Goal: Transaction & Acquisition: Subscribe to service/newsletter

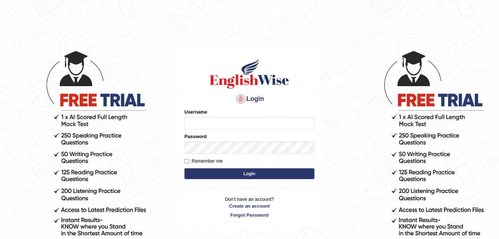
click at [215, 122] on input "Username" at bounding box center [249, 123] width 130 height 12
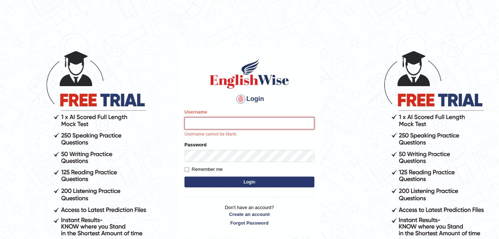
type input "Bilal16"
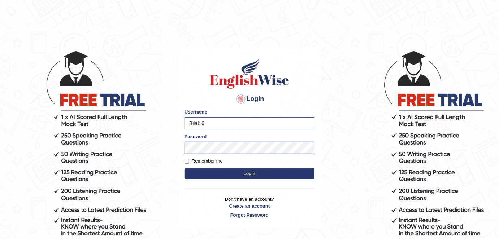
click at [201, 162] on label "Remember me" at bounding box center [203, 161] width 38 height 7
click at [189, 162] on input "Remember me" at bounding box center [186, 161] width 5 height 5
checkbox input "true"
click at [223, 170] on button "Login" at bounding box center [249, 174] width 130 height 11
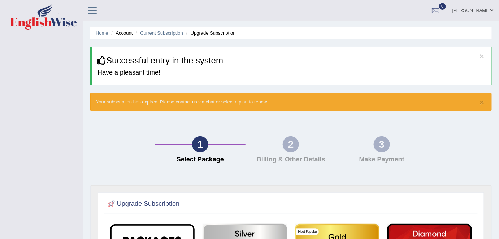
click at [95, 3] on div at bounding box center [95, 8] width 25 height 16
click at [93, 8] on icon at bounding box center [92, 10] width 8 height 9
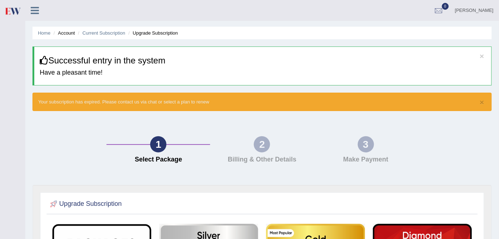
click at [269, 154] on div "2 Billing & Other Details" at bounding box center [262, 151] width 104 height 31
click at [468, 8] on link "[PERSON_NAME]" at bounding box center [473, 9] width 49 height 19
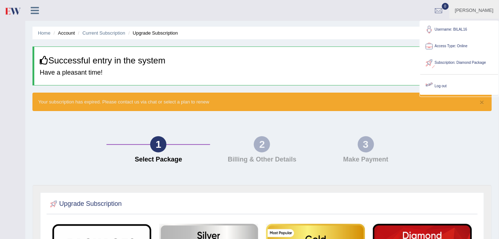
click at [454, 129] on div "1 Select Package 2 Billing & Other Details 3 Make Payment" at bounding box center [262, 151] width 466 height 67
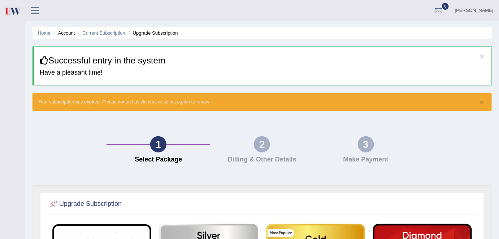
click at [108, 36] on ul "Home Account Current Subscription Upgrade Subscription" at bounding box center [261, 33] width 459 height 13
click at [113, 27] on ul "Home Account Current Subscription Upgrade Subscription" at bounding box center [261, 33] width 459 height 13
click at [117, 33] on link "Current Subscription" at bounding box center [103, 32] width 43 height 5
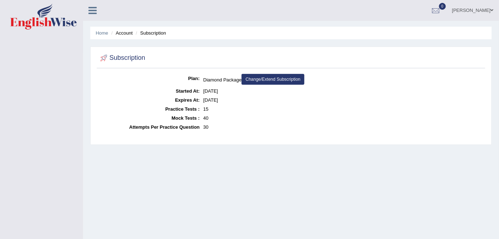
click at [251, 80] on link "Change/Extend Subscription" at bounding box center [272, 79] width 63 height 11
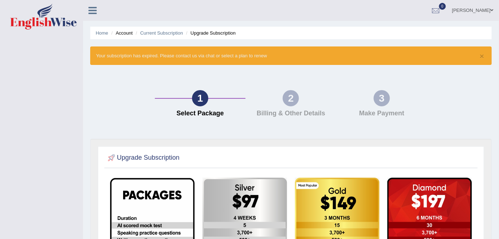
click at [87, 8] on link at bounding box center [92, 9] width 19 height 11
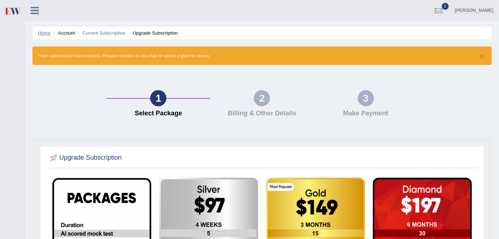
click at [47, 33] on link "Home" at bounding box center [44, 32] width 13 height 5
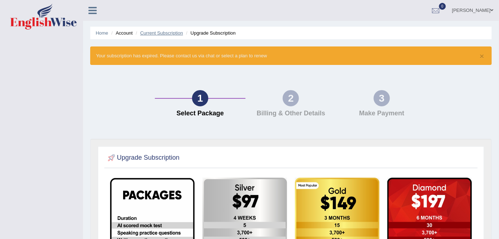
click at [182, 32] on link "Current Subscription" at bounding box center [161, 32] width 43 height 5
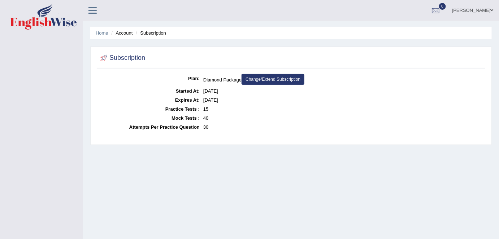
click at [128, 32] on li "Account" at bounding box center [120, 33] width 23 height 7
click at [107, 34] on link "Home" at bounding box center [102, 32] width 13 height 5
